Goal: Find contact information: Find contact information

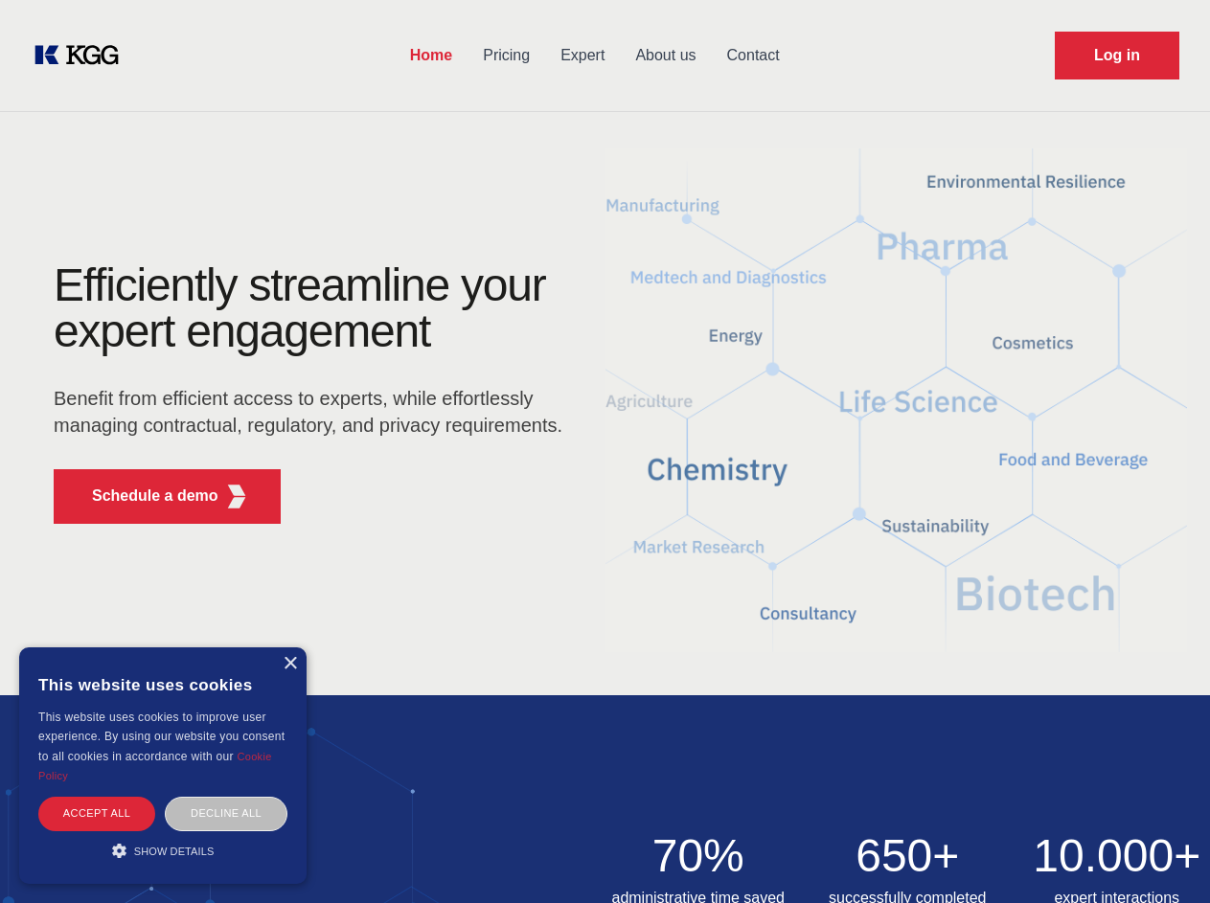
click at [604, 451] on div "Efficiently streamline your expert engagement Benefit from efficient access to …" at bounding box center [314, 400] width 582 height 277
click at [144, 496] on p "Schedule a demo" at bounding box center [155, 496] width 126 height 23
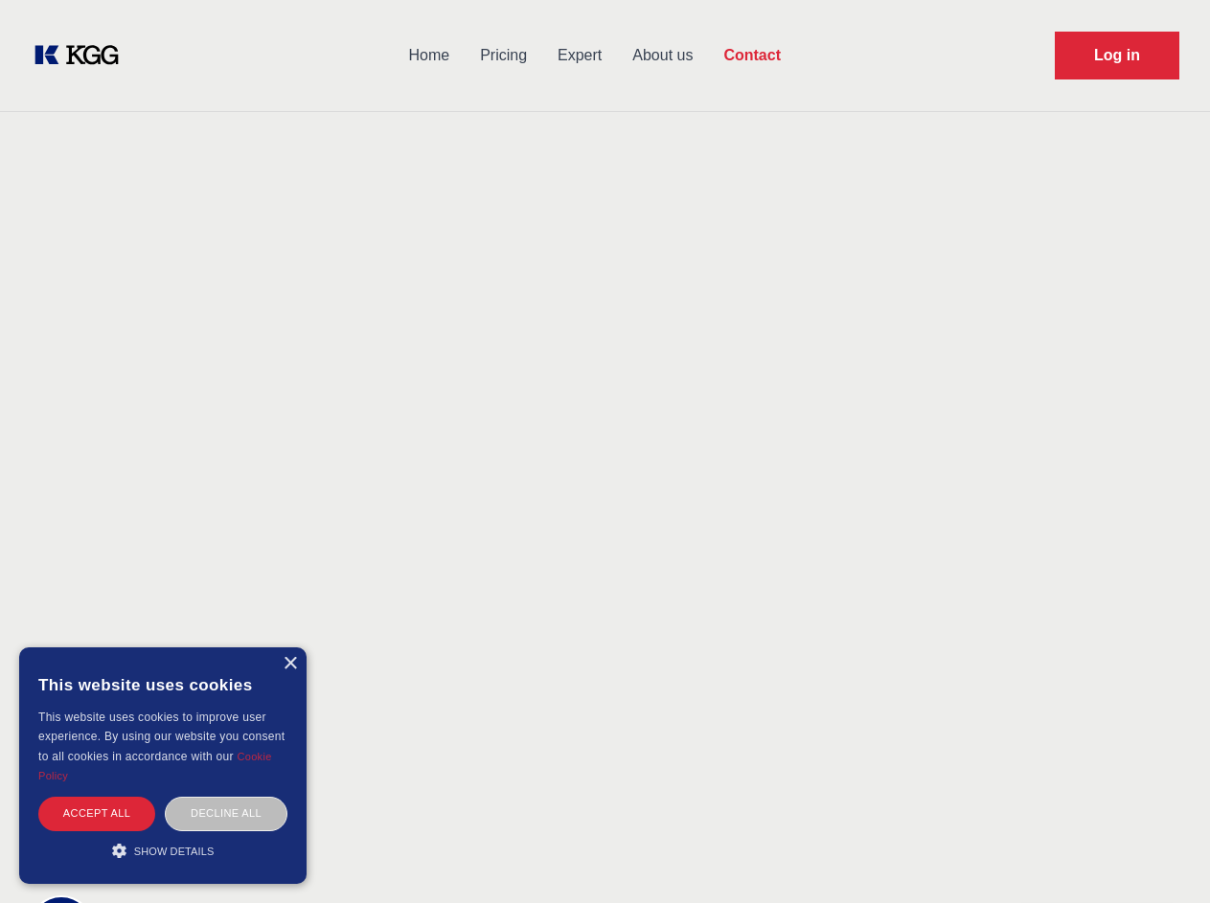
click at [289, 664] on div "× This website uses cookies This website uses cookies to improve user experienc…" at bounding box center [162, 766] width 287 height 237
click at [97, 813] on div "Accept all" at bounding box center [96, 814] width 117 height 34
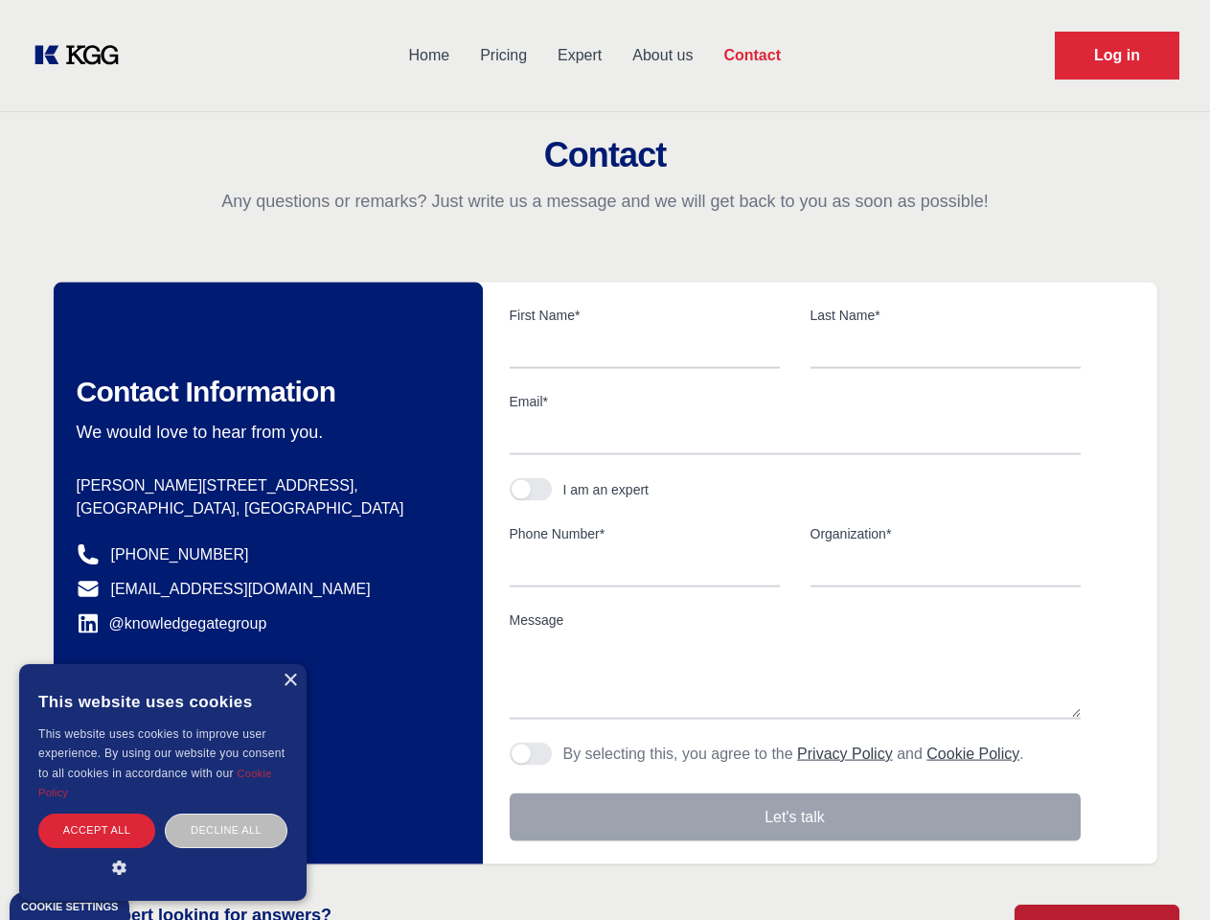
click at [226, 813] on div "Decline all" at bounding box center [226, 830] width 123 height 34
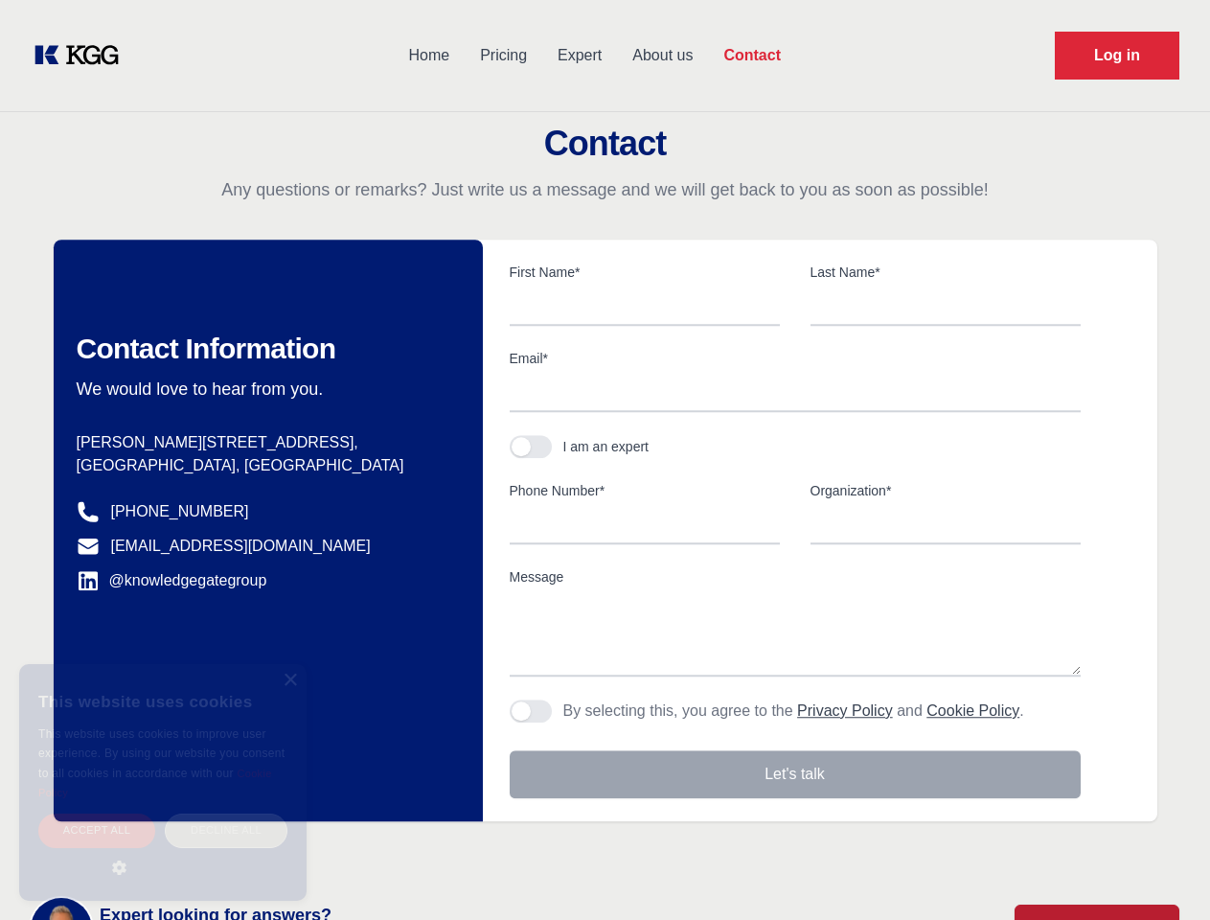
click at [163, 851] on main "Contact Any questions or remarks? Just write us a message and we will get back …" at bounding box center [605, 498] width 1210 height 997
